Goal: Communication & Community: Connect with others

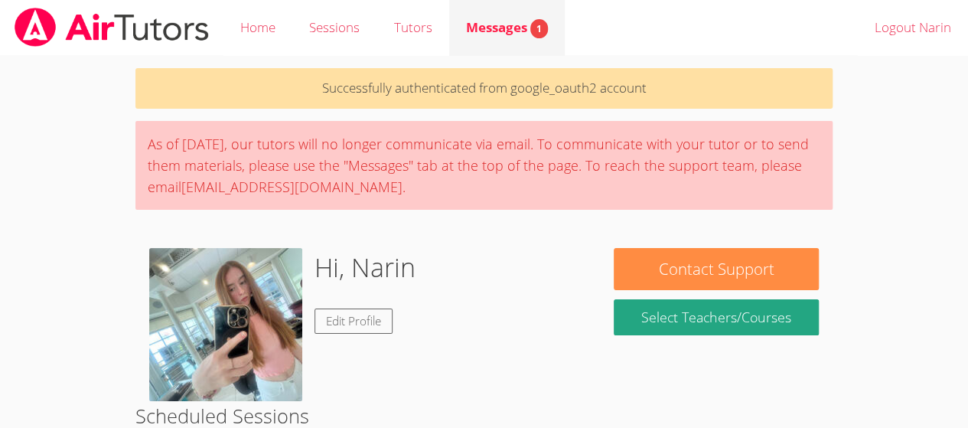
click at [529, 27] on span "Messages 1" at bounding box center [507, 27] width 82 height 18
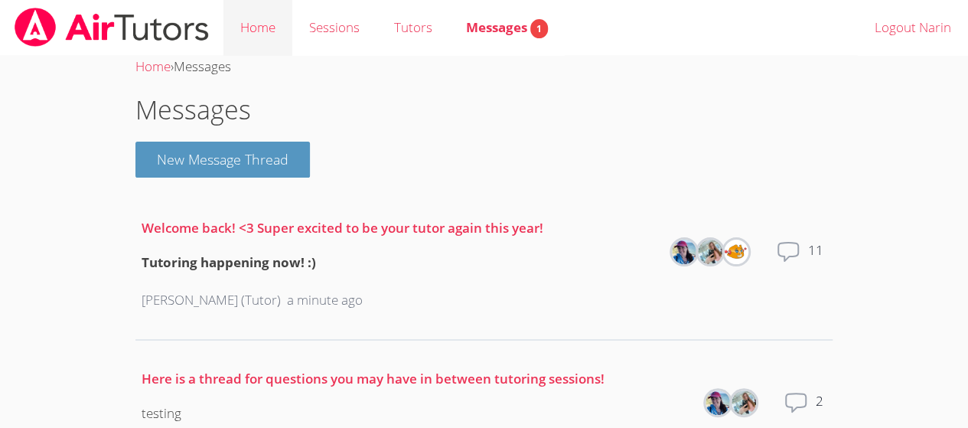
click at [273, 26] on link "Home" at bounding box center [257, 28] width 69 height 56
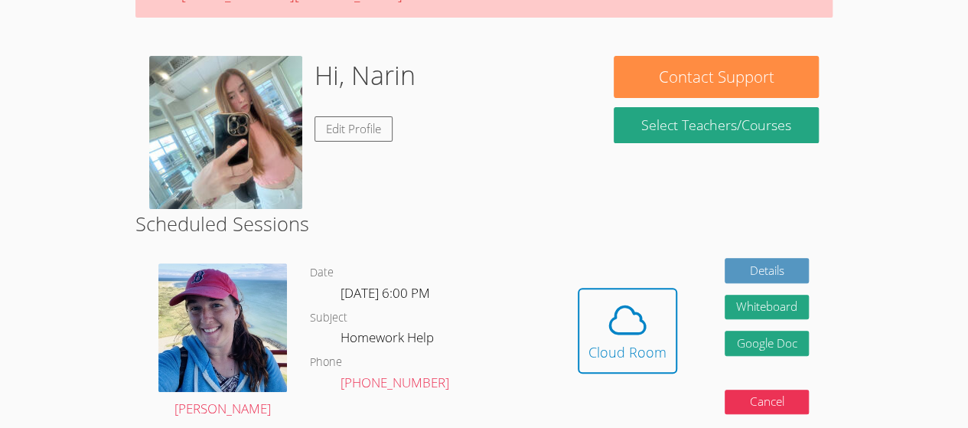
scroll to position [194, 0]
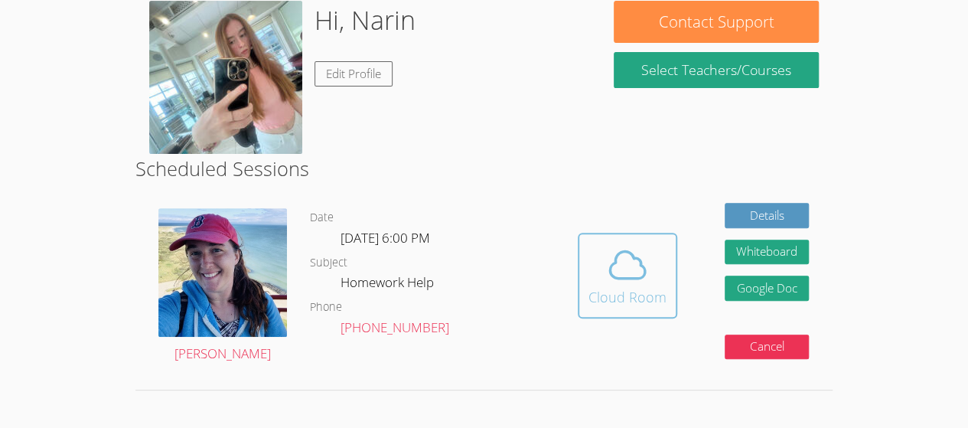
click at [646, 272] on icon at bounding box center [627, 264] width 43 height 43
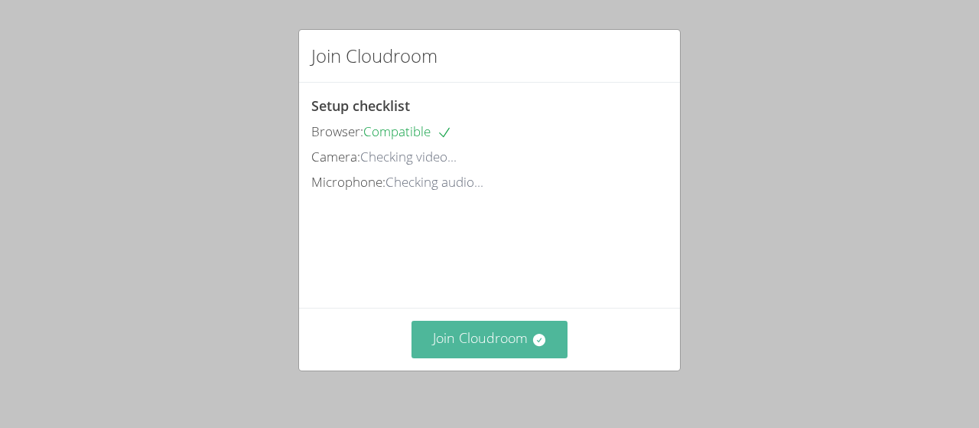
click at [457, 349] on button "Join Cloudroom" at bounding box center [490, 339] width 157 height 37
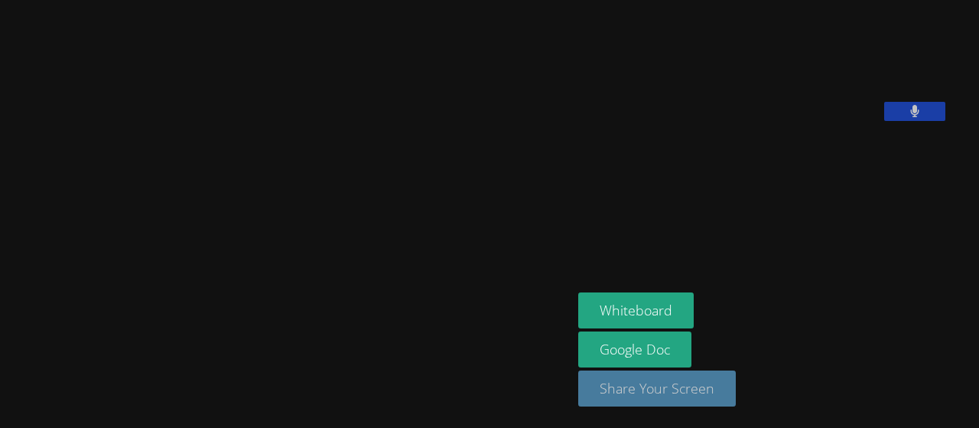
click at [617, 401] on button "Share Your Screen" at bounding box center [657, 388] width 158 height 36
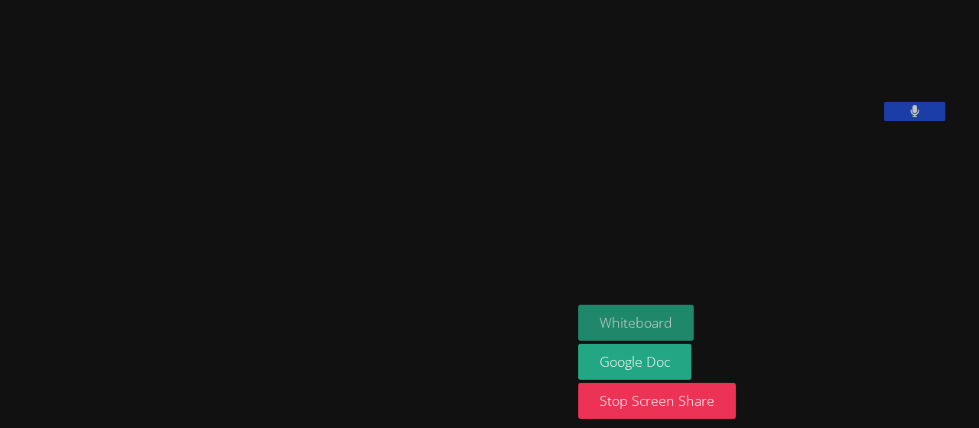
click at [694, 330] on button "Whiteboard" at bounding box center [636, 322] width 116 height 36
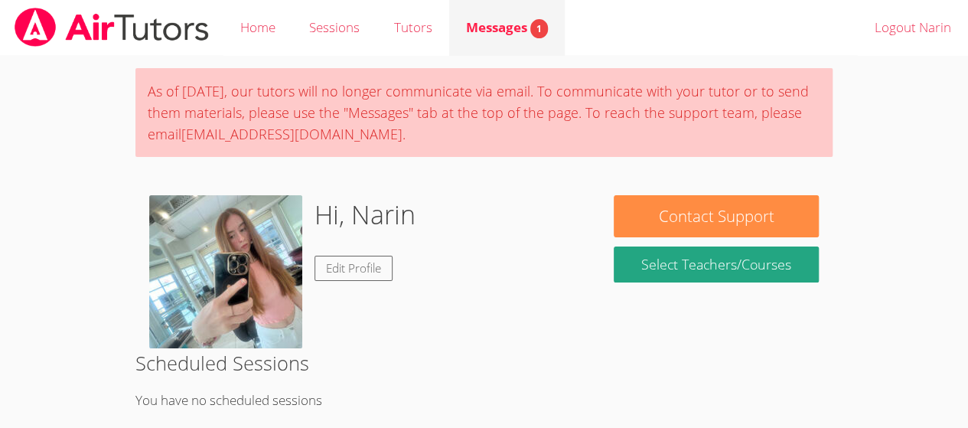
click at [503, 34] on span "Messages 1" at bounding box center [507, 27] width 82 height 18
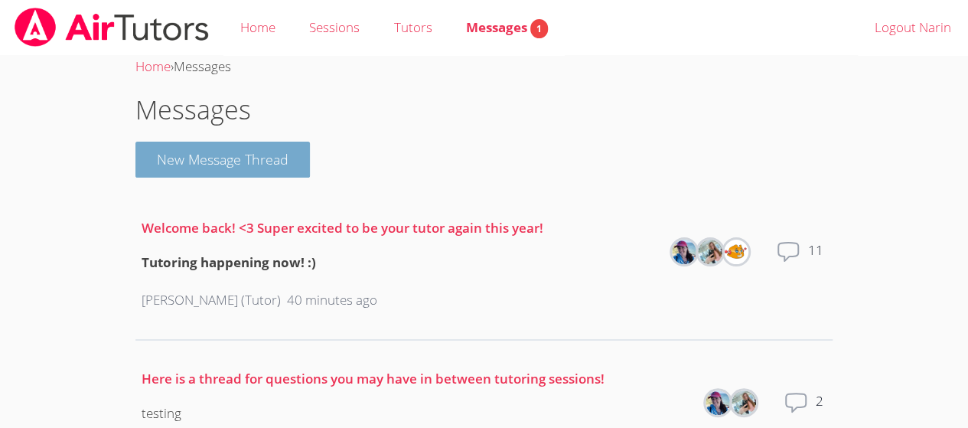
click at [212, 168] on button "New Message Thread" at bounding box center [222, 160] width 174 height 36
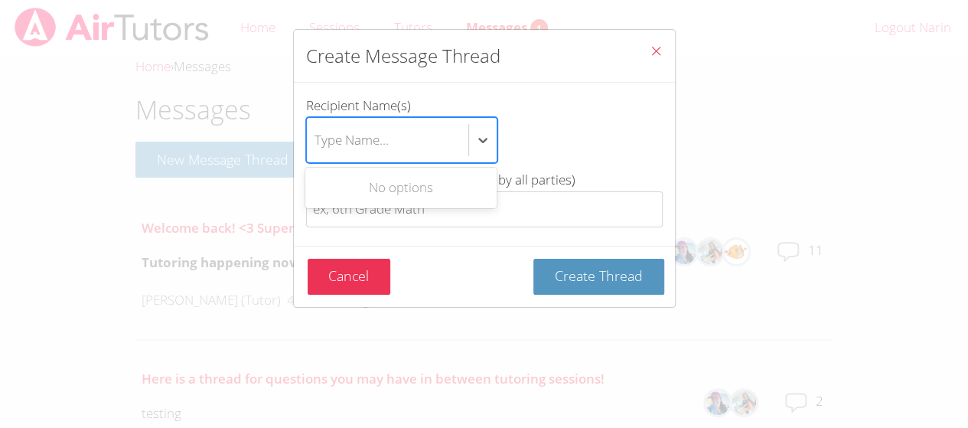
click at [366, 145] on div "Type Name..." at bounding box center [351, 140] width 74 height 22
click at [316, 145] on input "Recipient Name(s) Use Up and Down to choose options, press Enter to select the …" at bounding box center [315, 139] width 2 height 35
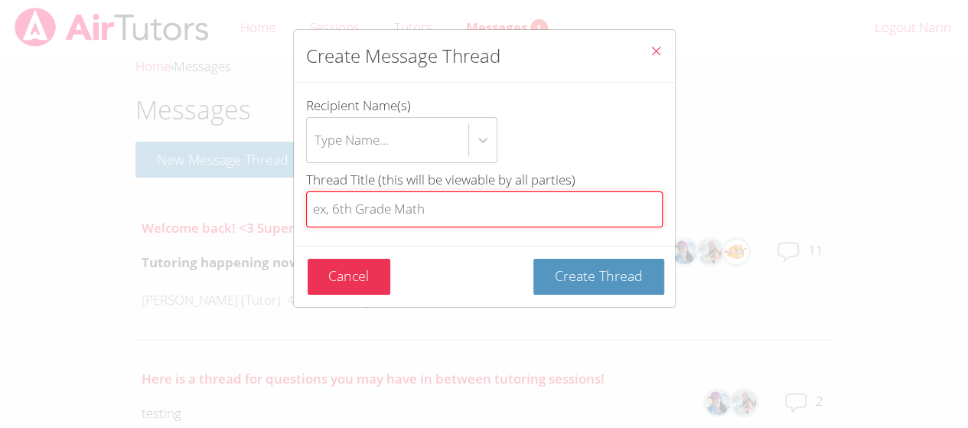
click at [426, 213] on input "Thread Title (this will be viewable by all parties)" at bounding box center [484, 209] width 356 height 36
paste input "https://www.bhusd.org/beverly-hills-high-school-/about-bhhs/district-calendar"
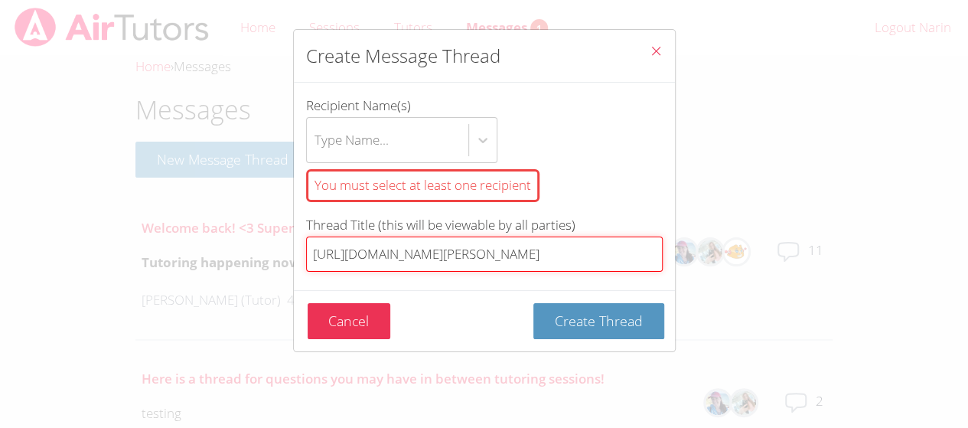
scroll to position [0, 132]
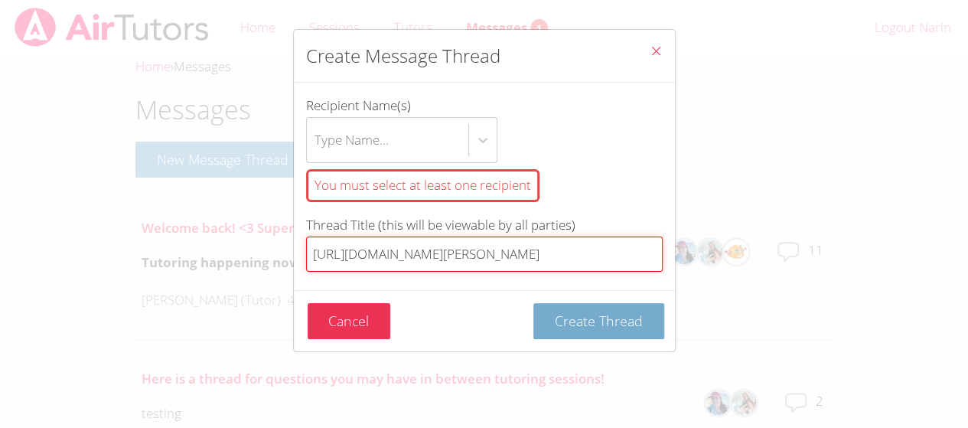
type input "https://www.bhusd.org/beverly-hills-high-school-/about-bhhs/district-calendar"
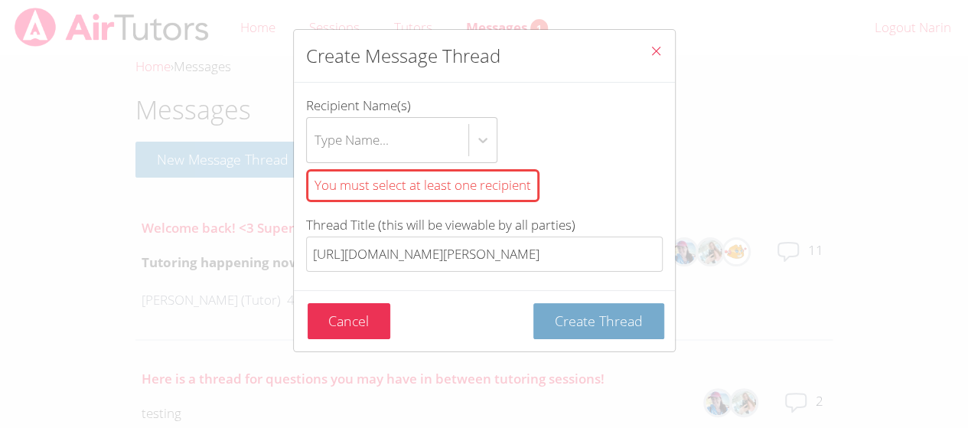
scroll to position [0, 0]
click at [564, 327] on button "Create Thread" at bounding box center [598, 321] width 131 height 36
click at [563, 327] on button "Create Thread" at bounding box center [598, 321] width 131 height 36
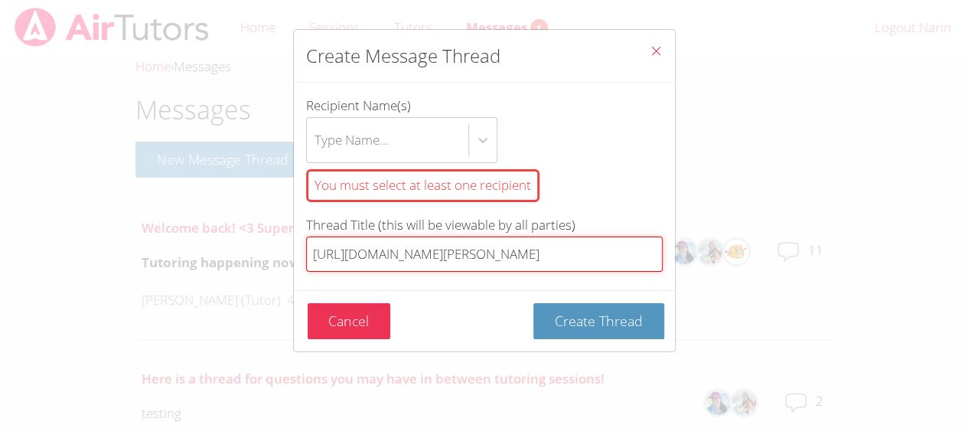
click at [488, 256] on input "https://www.bhusd.org/beverly-hills-high-school-/about-bhhs/district-calendar" at bounding box center [484, 254] width 356 height 36
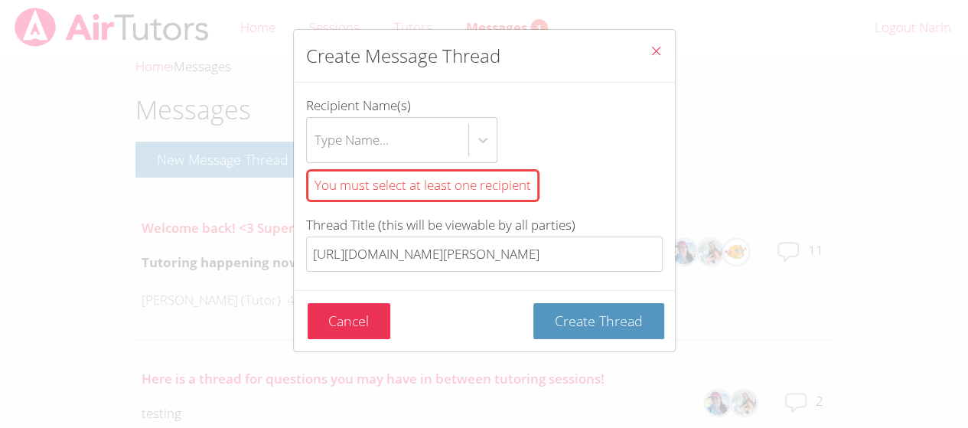
click at [386, 292] on div "Cancel Create Thread" at bounding box center [484, 320] width 381 height 61
click at [353, 311] on button "Cancel" at bounding box center [349, 321] width 83 height 36
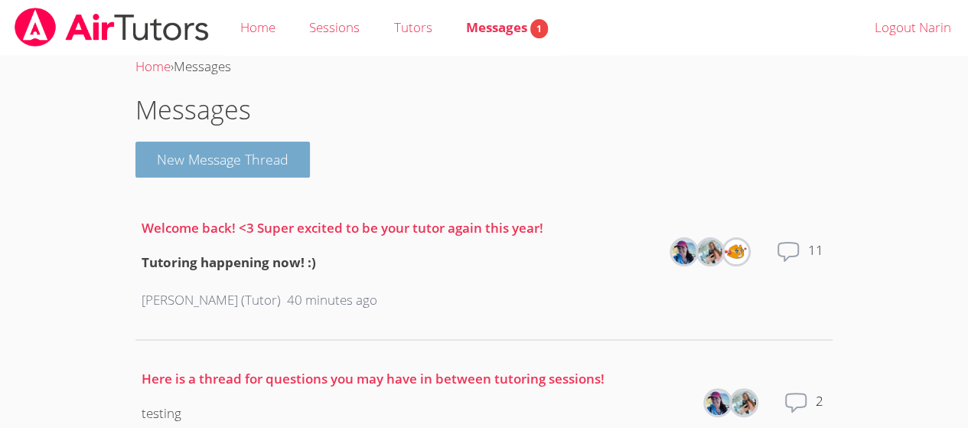
click at [187, 158] on button "New Message Thread" at bounding box center [222, 160] width 174 height 36
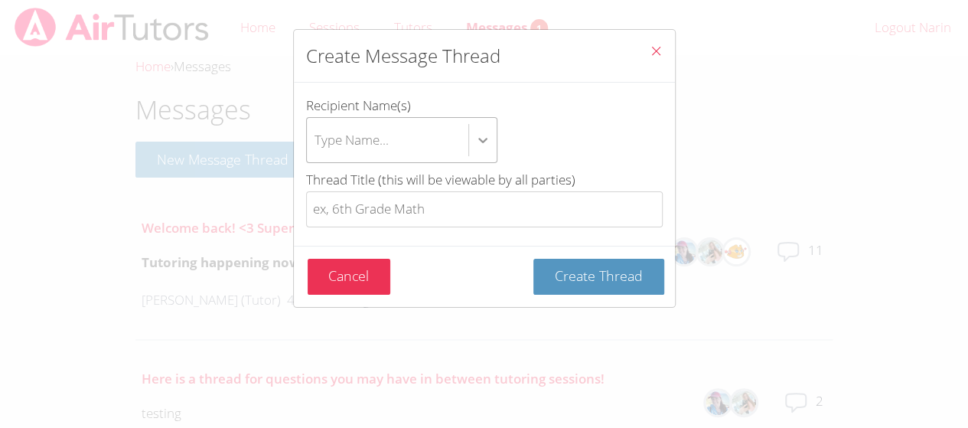
click at [491, 139] on div "btn solid blue btn-info" at bounding box center [483, 140] width 28 height 28
click at [316, 139] on input "Recipient Name(s) Type Name..." at bounding box center [315, 139] width 2 height 35
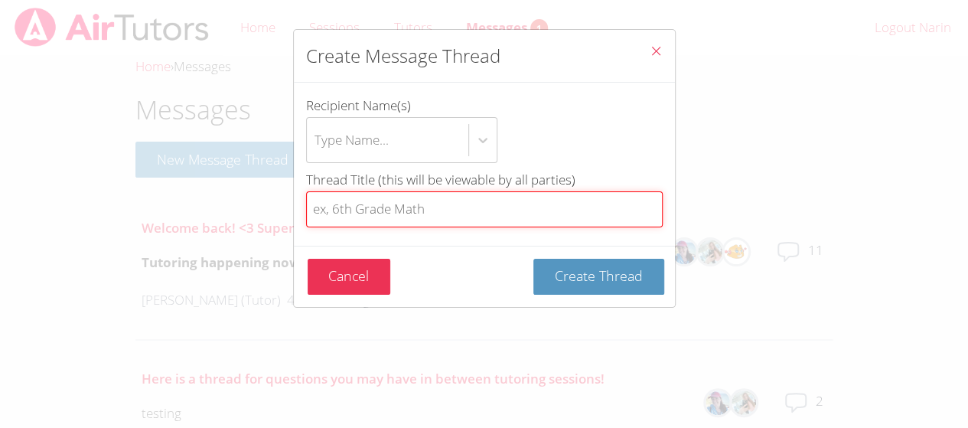
click at [528, 221] on input "Thread Title (this will be viewable by all parties)" at bounding box center [484, 209] width 356 height 36
paste input "https://www.bhusd.org/beverly-hills-high-school-/about-bhhs/district-calendar"
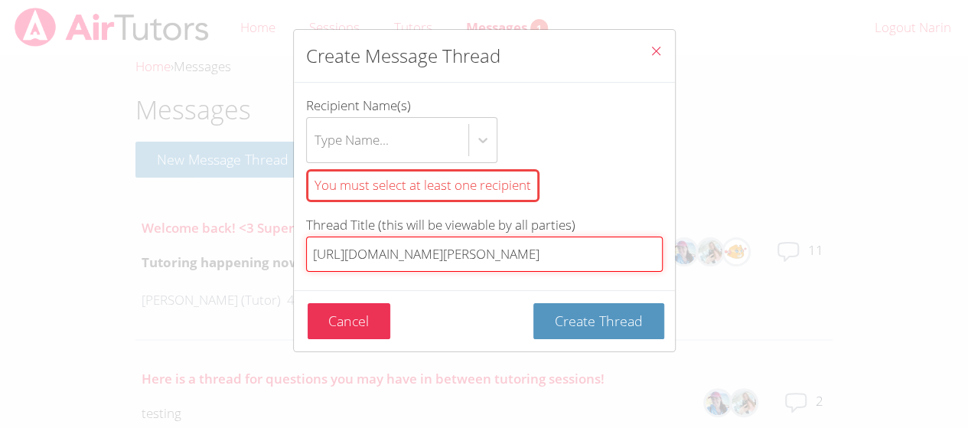
scroll to position [0, 132]
type input "https://www.bhusd.org/beverly-hills-high-school-/about-bhhs/district-calendar"
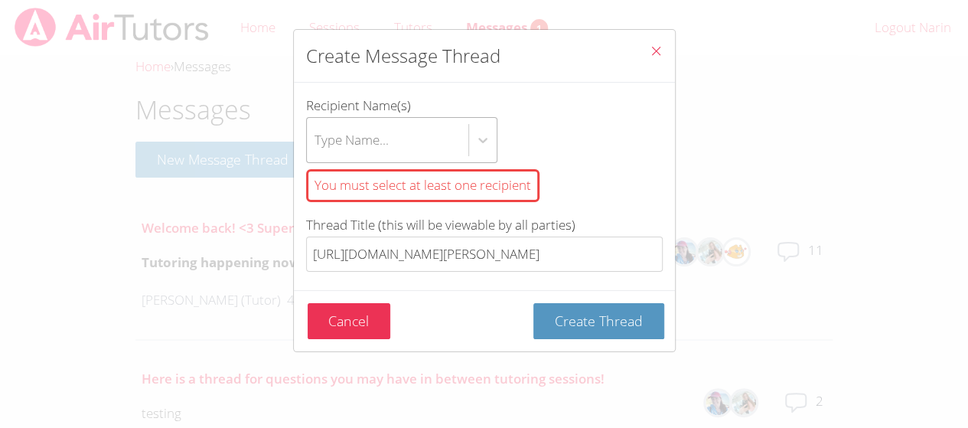
scroll to position [0, 0]
click at [394, 137] on div "Type Name..." at bounding box center [387, 140] width 161 height 44
click at [316, 137] on input "Recipient Name(s) Type Name... You must select at least one recipient" at bounding box center [315, 139] width 2 height 35
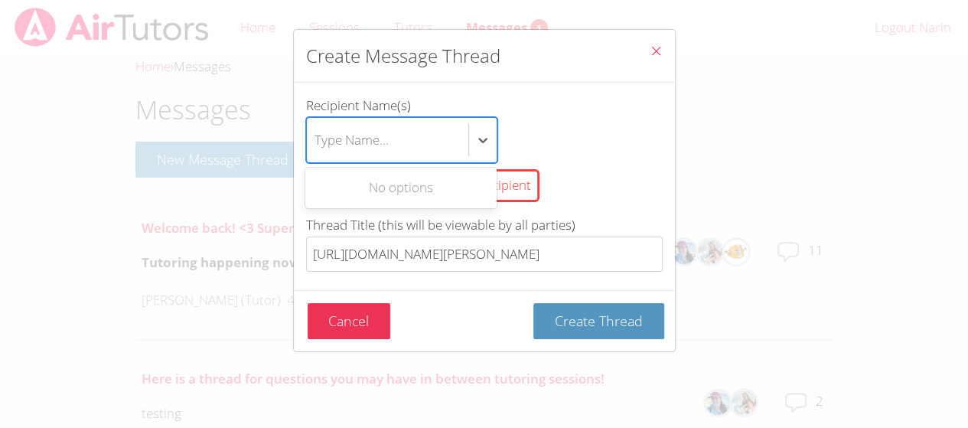
click at [392, 196] on div "No options" at bounding box center [400, 188] width 191 height 34
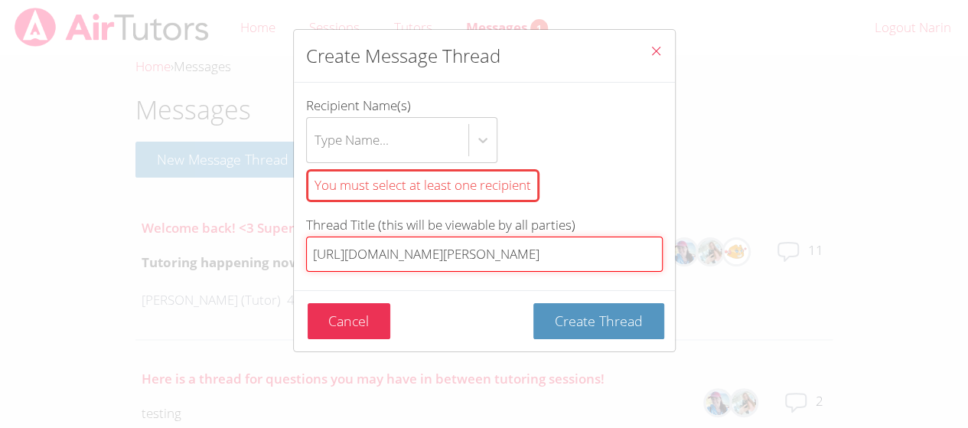
click at [397, 256] on input "https://www.bhusd.org/beverly-hills-high-school-/about-bhhs/district-calendar" at bounding box center [484, 254] width 356 height 36
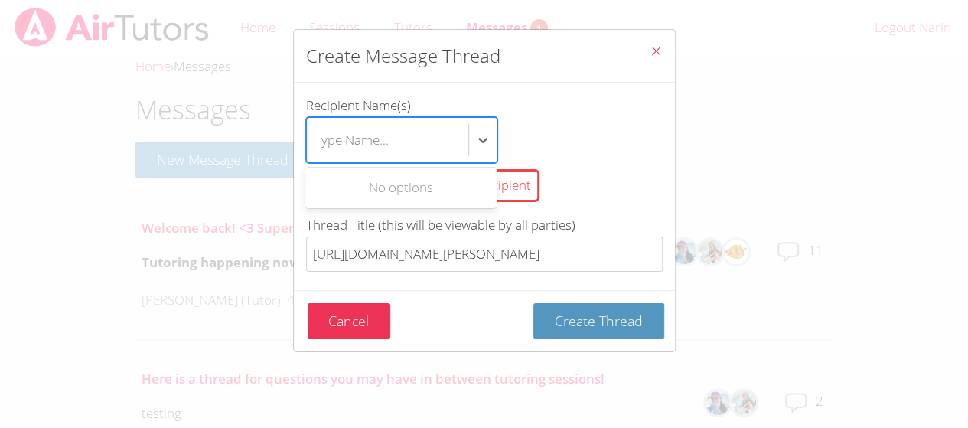
click at [384, 142] on div "Type Name..." at bounding box center [351, 140] width 74 height 22
click at [316, 142] on input "Recipient Name(s) Use Up and Down to choose options, press Enter to select the …" at bounding box center [315, 139] width 2 height 35
drag, startPoint x: 384, startPoint y: 142, endPoint x: 358, endPoint y: 134, distance: 27.3
drag, startPoint x: 358, startPoint y: 134, endPoint x: 334, endPoint y: 154, distance: 31.0
click at [334, 154] on div "Type Name..." at bounding box center [387, 140] width 161 height 44
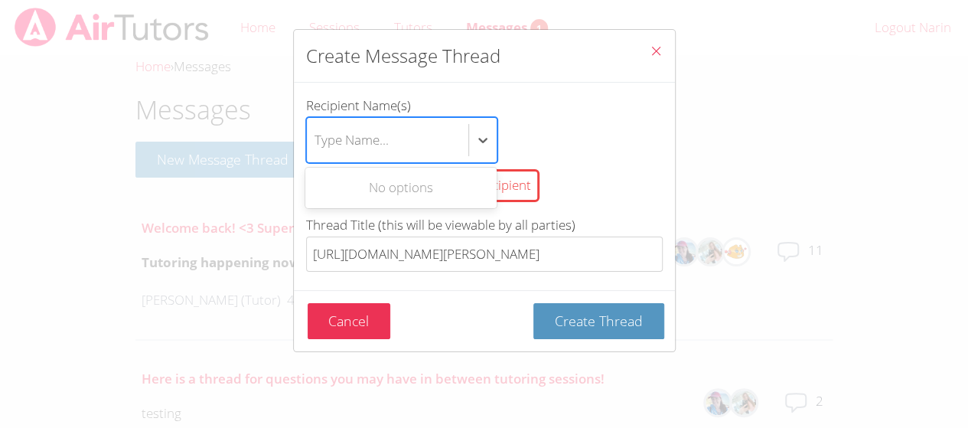
click at [316, 154] on input "Recipient Name(s) Use Up and Down to choose options, press Enter to select the …" at bounding box center [315, 139] width 2 height 35
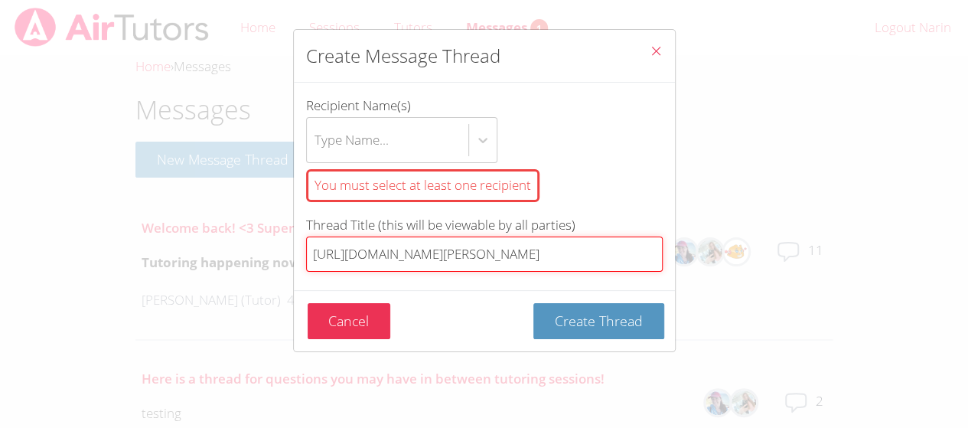
click at [412, 242] on input "https://www.bhusd.org/beverly-hills-high-school-/about-bhhs/district-calendar" at bounding box center [484, 254] width 356 height 36
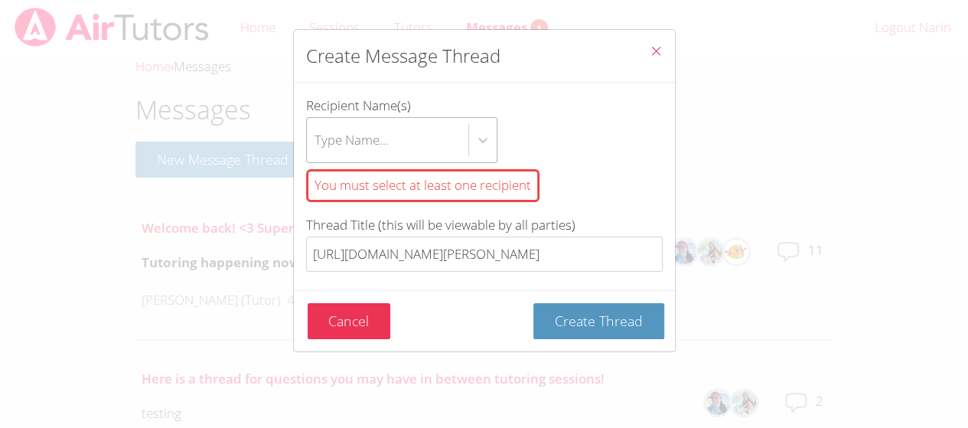
click at [356, 132] on div "Type Name..." at bounding box center [351, 140] width 74 height 22
click at [316, 132] on input "Recipient Name(s) Type Name... You must select at least one recipient" at bounding box center [315, 139] width 2 height 35
drag, startPoint x: 356, startPoint y: 132, endPoint x: 174, endPoint y: 138, distance: 182.2
click at [174, 138] on div "Create Message Thread Recipient Name(s) Type Name... You must select at least o…" at bounding box center [484, 214] width 968 height 428
